Goal: Use online tool/utility: Utilize a website feature to perform a specific function

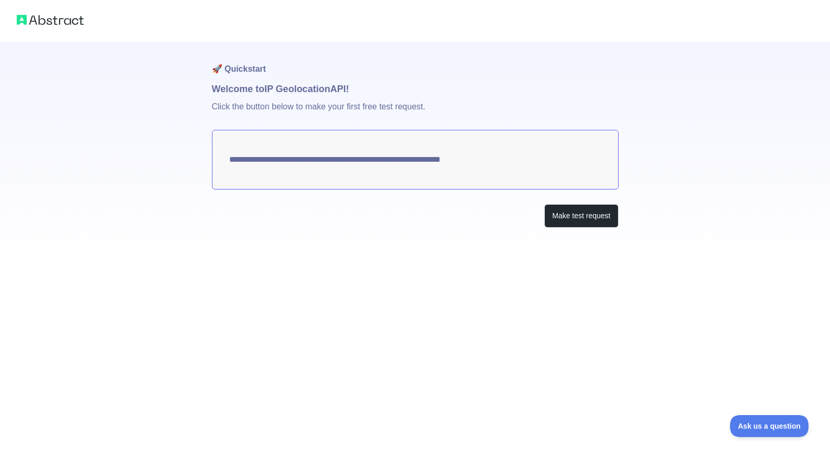
click at [83, 27] on img at bounding box center [50, 20] width 67 height 15
click at [71, 24] on img at bounding box center [50, 20] width 67 height 15
click at [69, 23] on img at bounding box center [50, 20] width 67 height 15
click at [27, 23] on img at bounding box center [50, 20] width 67 height 15
click at [67, 37] on div at bounding box center [415, 21] width 830 height 42
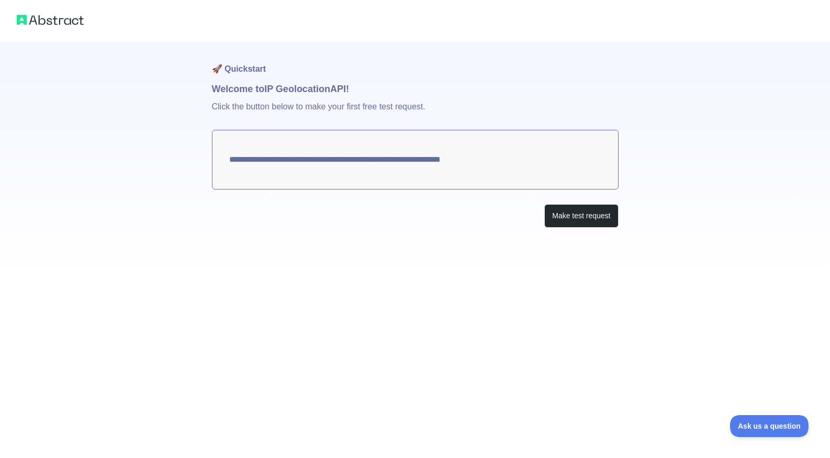
click at [57, 17] on img at bounding box center [50, 20] width 67 height 15
click at [0, 30] on div at bounding box center [415, 21] width 830 height 42
click at [304, 167] on textarea "**********" at bounding box center [415, 160] width 407 height 60
click at [572, 215] on button "Make test request" at bounding box center [581, 216] width 74 height 24
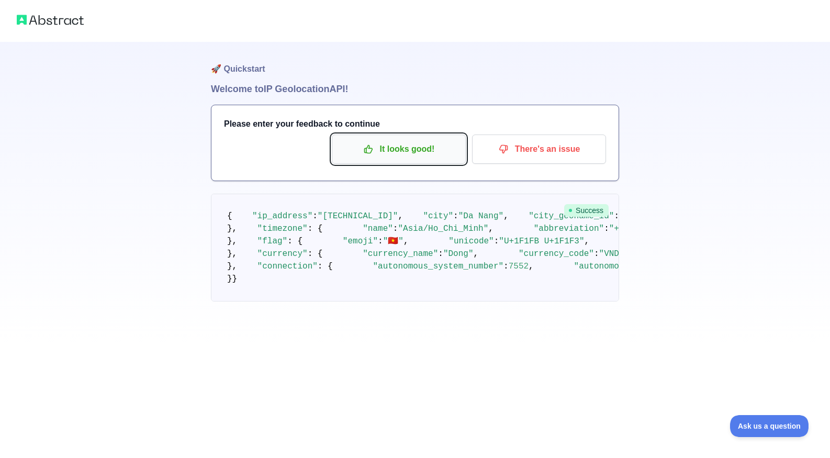
click at [417, 151] on p "It looks good!" at bounding box center [399, 149] width 118 height 18
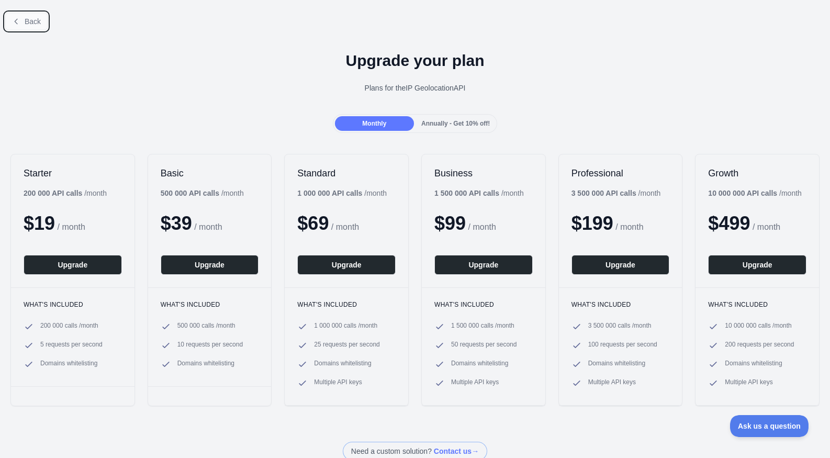
click at [26, 16] on button "Back" at bounding box center [26, 22] width 42 height 18
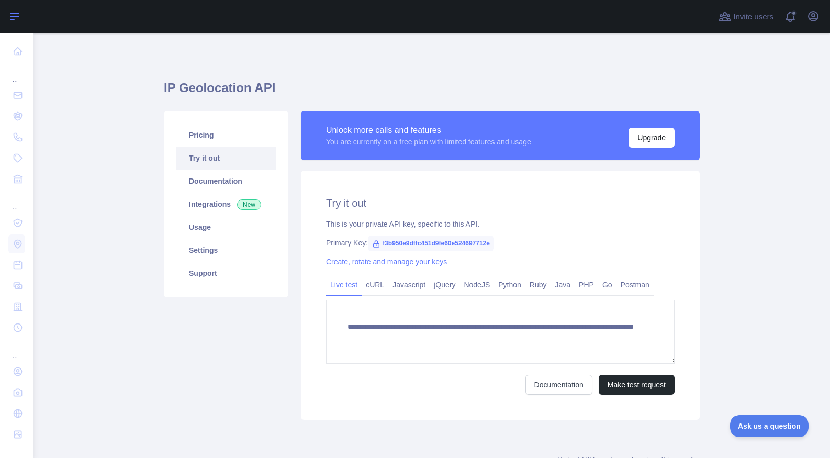
click at [18, 15] on icon at bounding box center [14, 16] width 13 height 13
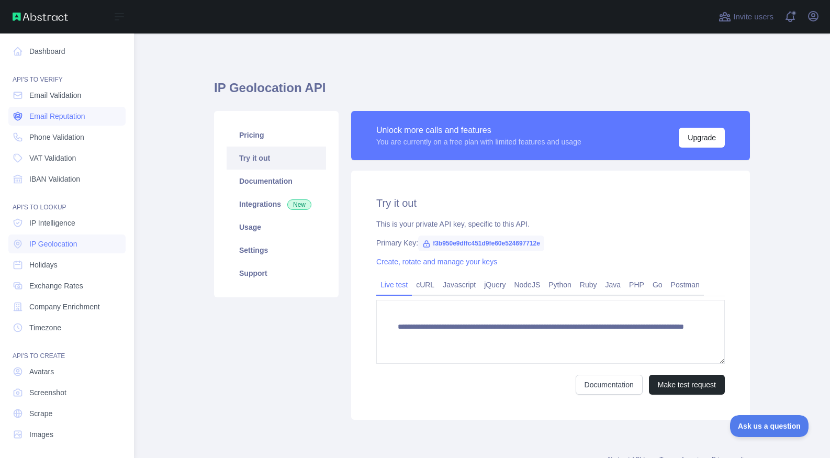
click at [89, 118] on link "Email Reputation" at bounding box center [66, 116] width 117 height 19
